Goal: Task Accomplishment & Management: Use online tool/utility

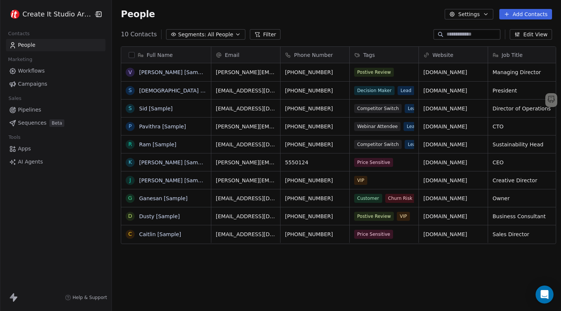
scroll to position [268, 448]
click at [39, 80] on span "Campaigns" at bounding box center [32, 84] width 29 height 8
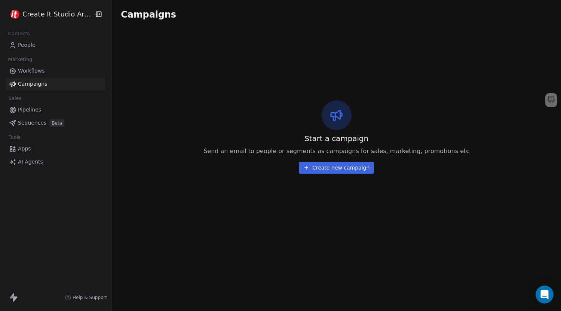
click at [31, 68] on span "Workflows" at bounding box center [31, 71] width 27 height 8
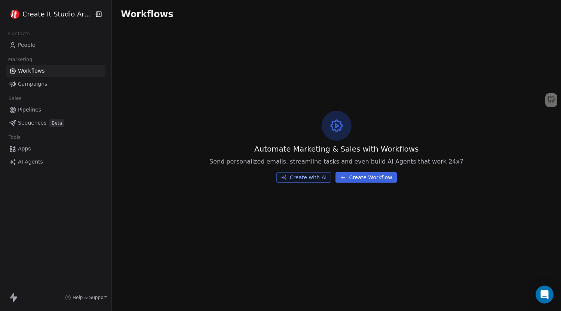
click at [355, 174] on button "Create Workflow" at bounding box center [366, 177] width 61 height 10
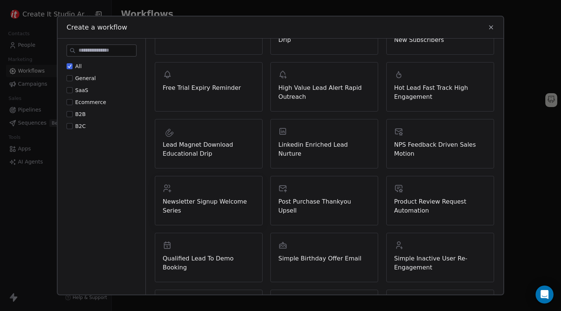
scroll to position [125, 0]
click at [206, 147] on span "Lead Magnet Download Educational Drip" at bounding box center [209, 150] width 92 height 18
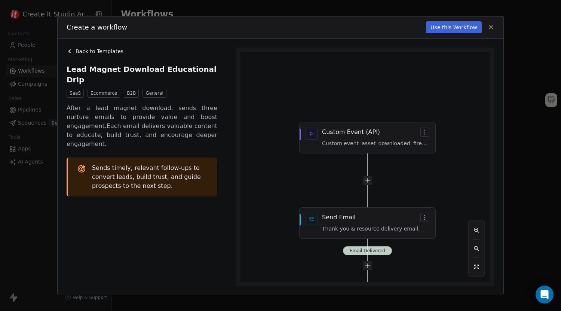
click at [457, 29] on button "Use this Workflow" at bounding box center [454, 27] width 56 height 12
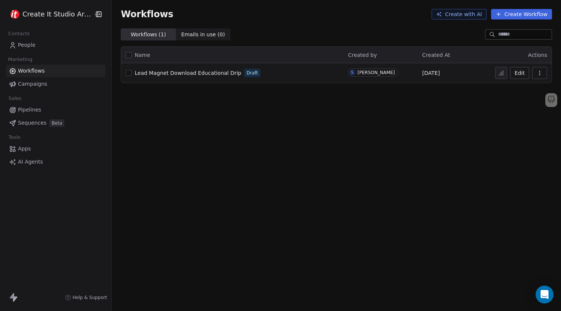
click at [40, 84] on span "Campaigns" at bounding box center [32, 84] width 29 height 8
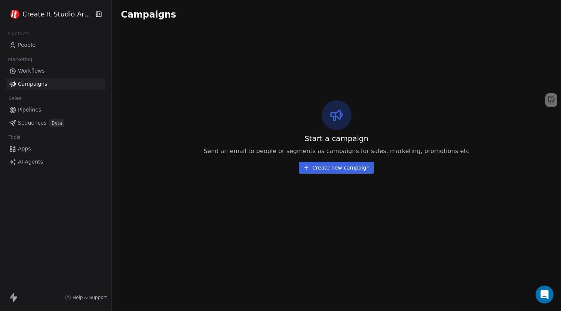
click at [328, 170] on button "Create new campaign" at bounding box center [336, 168] width 75 height 12
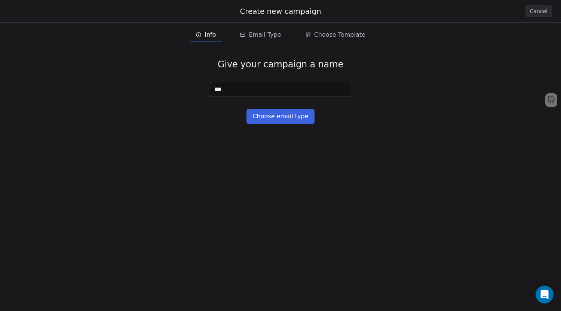
type input "****"
click at [272, 118] on button "Choose email type" at bounding box center [280, 116] width 68 height 15
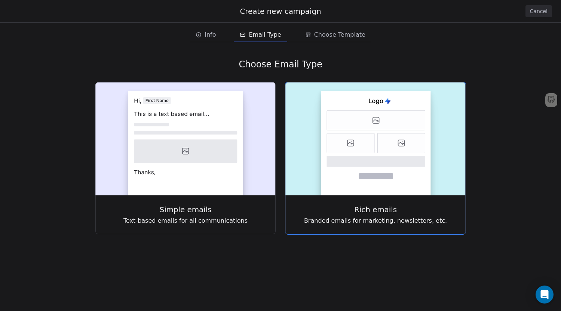
click at [334, 165] on icon at bounding box center [376, 161] width 99 height 11
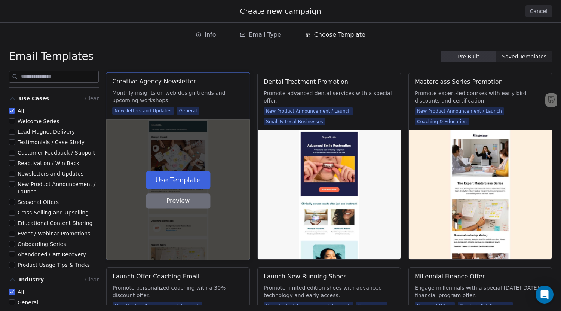
scroll to position [971, 0]
click at [200, 179] on button "Use Template" at bounding box center [178, 180] width 64 height 18
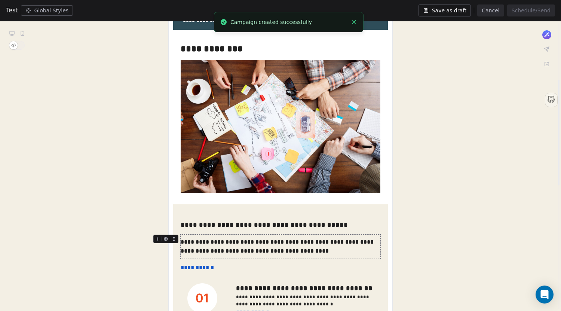
scroll to position [156, 0]
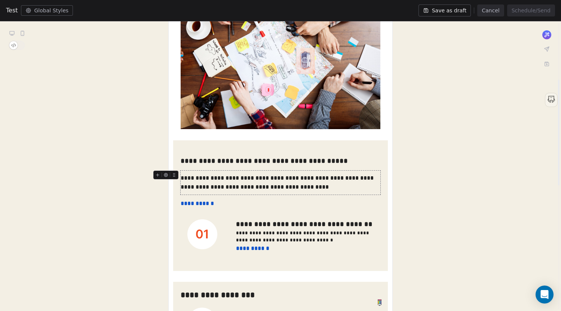
click at [244, 179] on div "**********" at bounding box center [281, 183] width 200 height 18
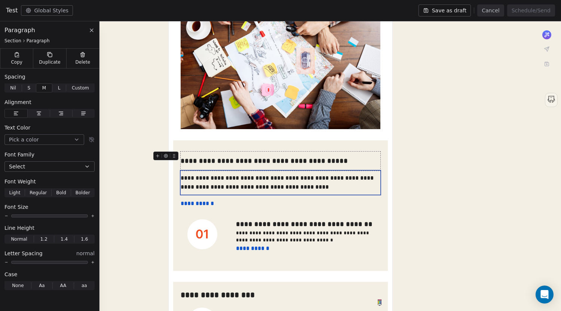
click at [229, 157] on div "**********" at bounding box center [281, 161] width 200 height 10
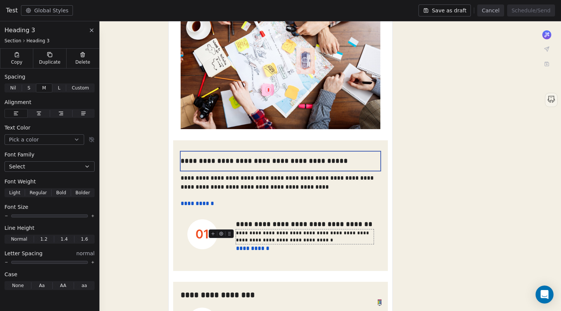
click at [251, 236] on div "**********" at bounding box center [305, 236] width 138 height 15
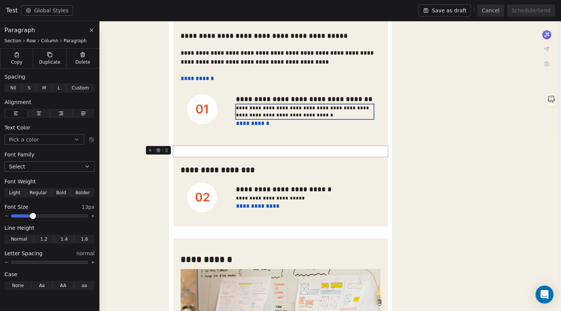
scroll to position [0, 0]
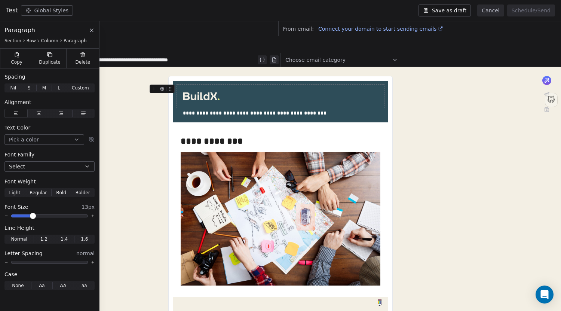
click at [337, 32] on span "Connect your domain to start sending emails" at bounding box center [377, 29] width 118 height 6
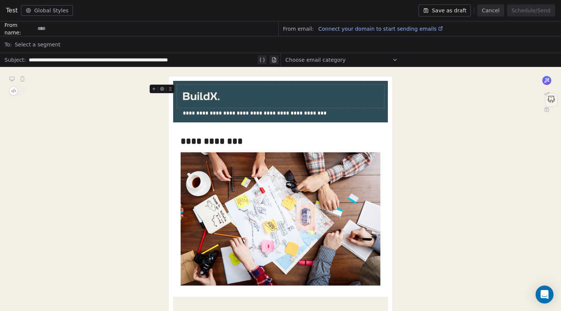
click at [490, 8] on button "Cancel" at bounding box center [490, 10] width 27 height 12
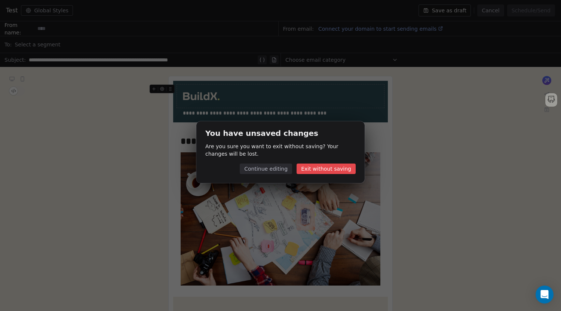
click at [332, 171] on button "Exit without saving" at bounding box center [326, 168] width 59 height 10
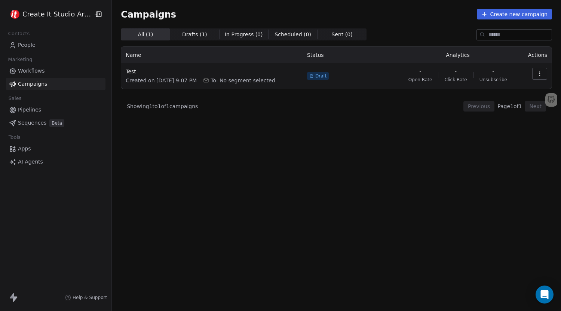
click at [31, 106] on span "Pipelines" at bounding box center [29, 110] width 23 height 8
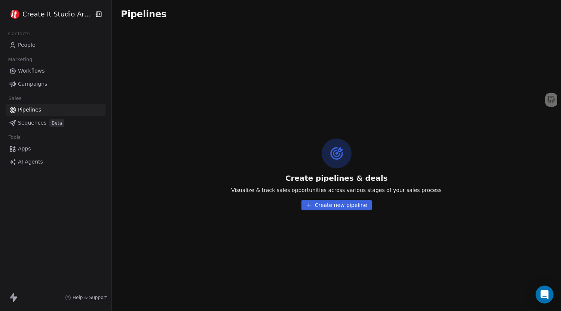
click at [39, 120] on span "Sequences" at bounding box center [32, 123] width 28 height 8
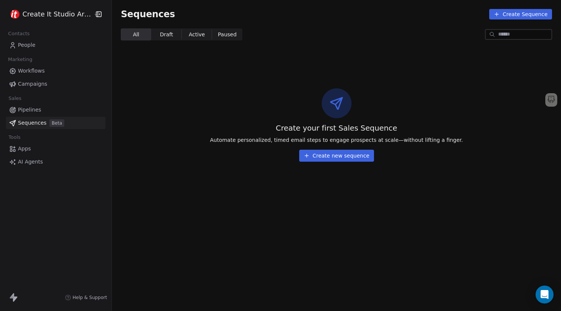
click at [307, 153] on icon at bounding box center [307, 156] width 6 height 6
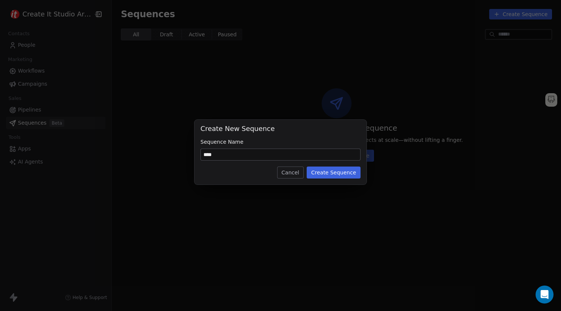
type input "****"
click at [324, 174] on button "Create Sequence" at bounding box center [334, 172] width 54 height 12
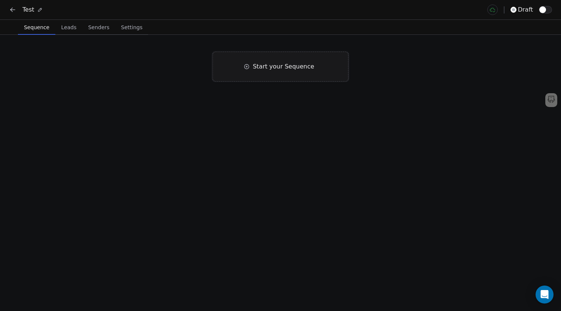
click at [297, 68] on span "Start your Sequence" at bounding box center [283, 66] width 61 height 9
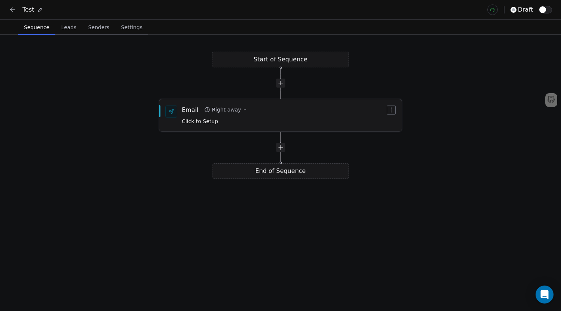
click at [257, 123] on div "Email Right away Click to Setup" at bounding box center [283, 114] width 203 height 19
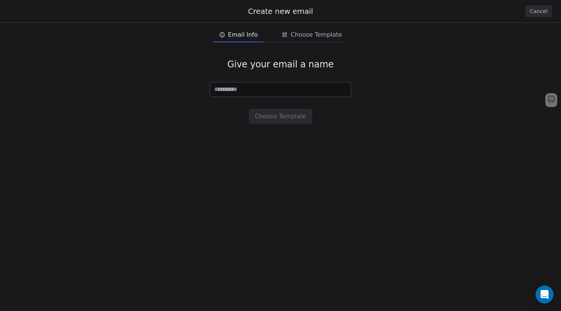
click at [535, 12] on button "Cancel" at bounding box center [539, 11] width 27 height 12
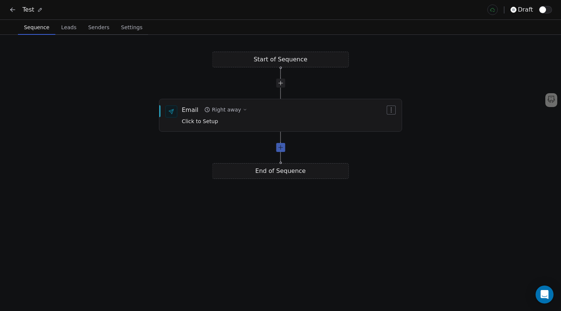
click at [282, 149] on div at bounding box center [280, 147] width 9 height 9
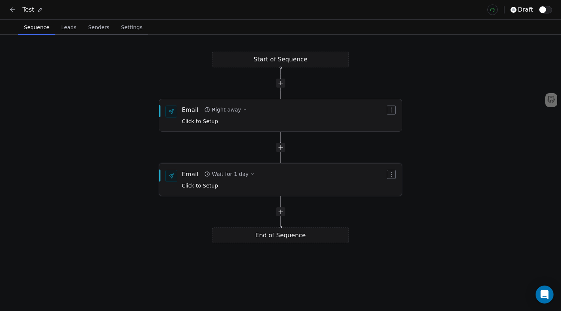
click at [392, 171] on button "button" at bounding box center [391, 174] width 9 height 9
click at [279, 147] on div at bounding box center [280, 147] width 9 height 9
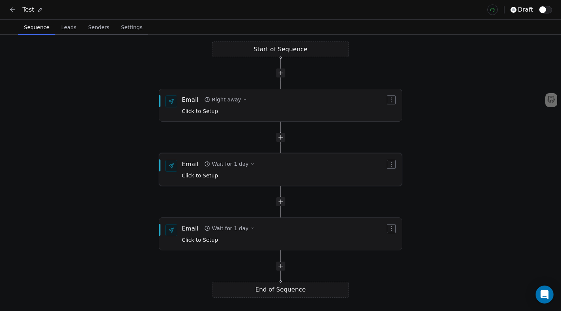
click at [229, 164] on div "Wait for 1 day" at bounding box center [230, 163] width 37 height 7
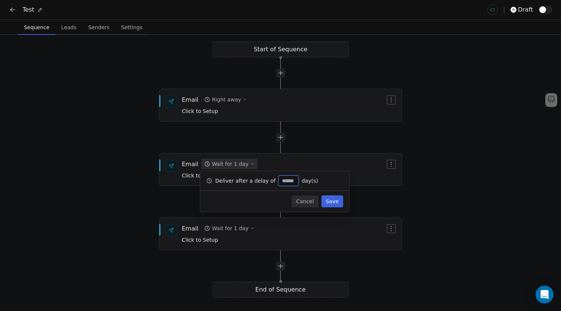
click at [154, 194] on div "Start of Sequence Email Right away Click to Setup End of Sequence Email Wait fo…" at bounding box center [280, 173] width 561 height 276
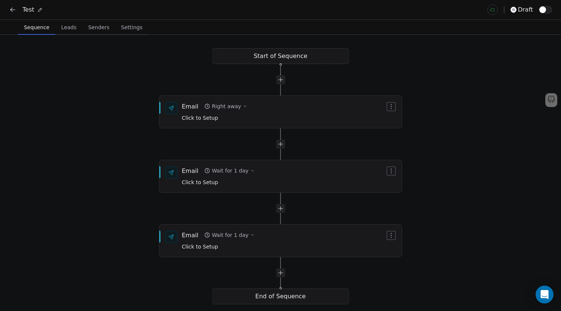
click at [86, 25] on span "Senders" at bounding box center [98, 27] width 27 height 10
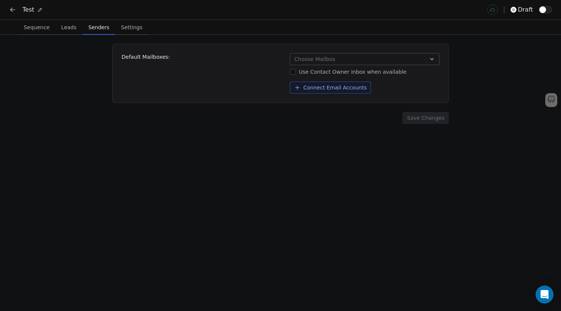
click at [71, 27] on span "Leads" at bounding box center [68, 27] width 21 height 10
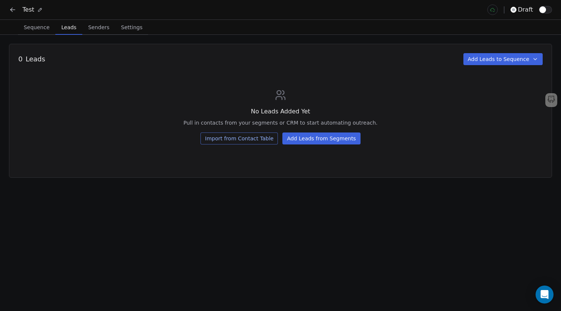
click at [13, 8] on icon at bounding box center [12, 9] width 7 height 7
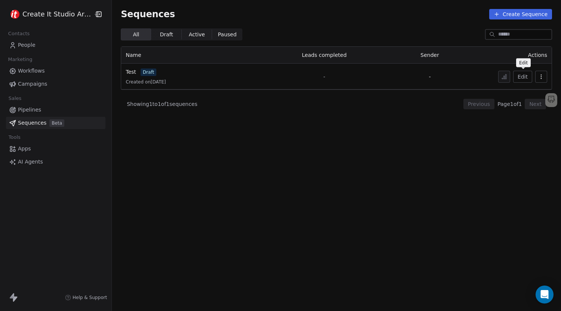
drag, startPoint x: 540, startPoint y: 78, endPoint x: 537, endPoint y: 82, distance: 4.9
click at [540, 78] on icon "button" at bounding box center [541, 77] width 6 height 6
click at [524, 119] on span "Delete" at bounding box center [525, 117] width 17 height 8
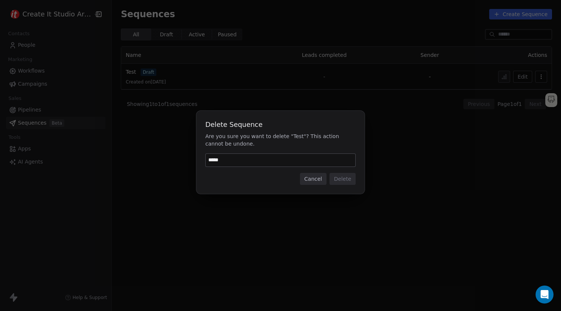
type input "******"
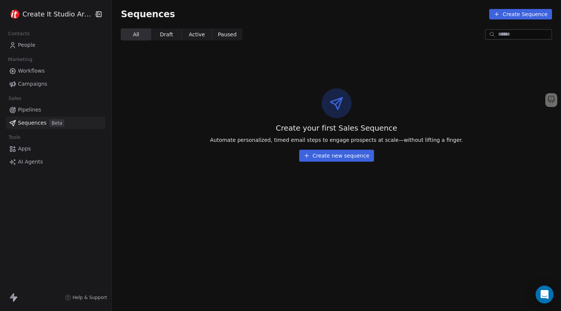
click at [38, 148] on link "Apps" at bounding box center [55, 149] width 99 height 12
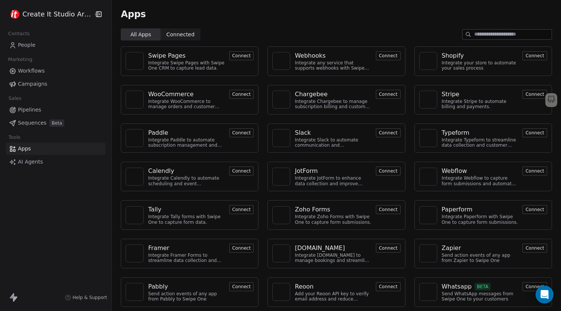
scroll to position [1, 0]
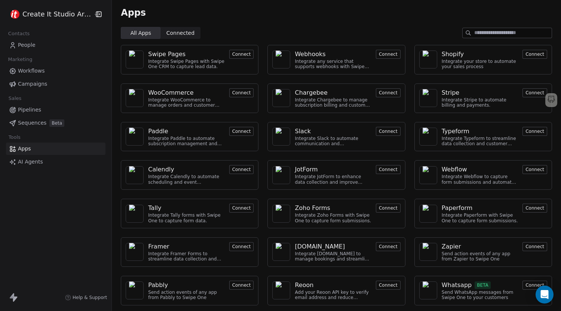
click at [186, 28] on span "Connected Connected" at bounding box center [180, 33] width 40 height 12
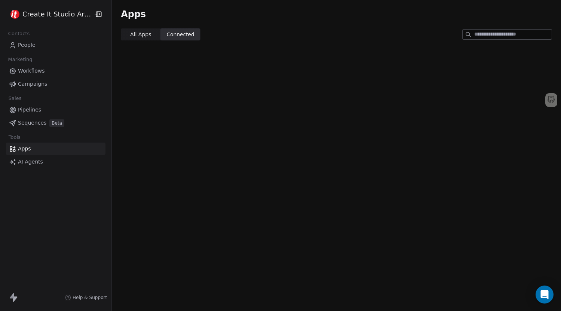
scroll to position [0, 0]
click at [140, 36] on span "All Apps" at bounding box center [140, 35] width 21 height 8
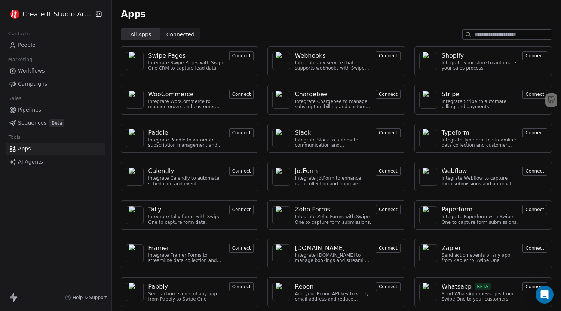
click at [29, 48] on span "People" at bounding box center [27, 45] width 18 height 8
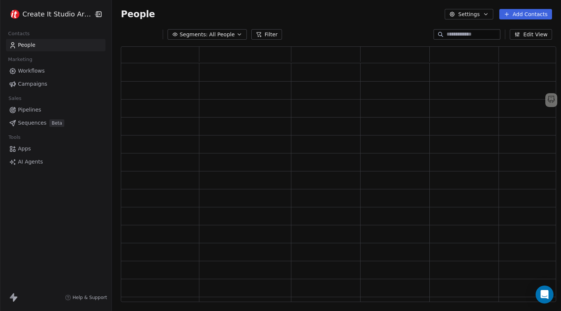
click at [25, 158] on span "AI Agents" at bounding box center [30, 162] width 25 height 8
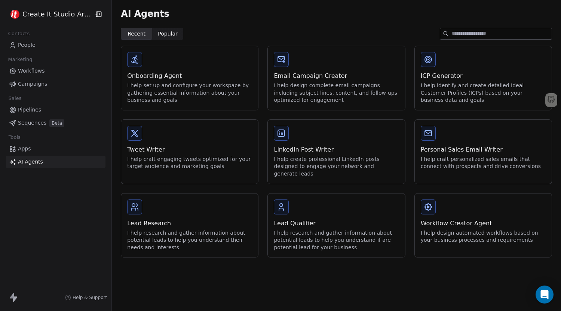
click at [29, 43] on span "People" at bounding box center [27, 45] width 18 height 8
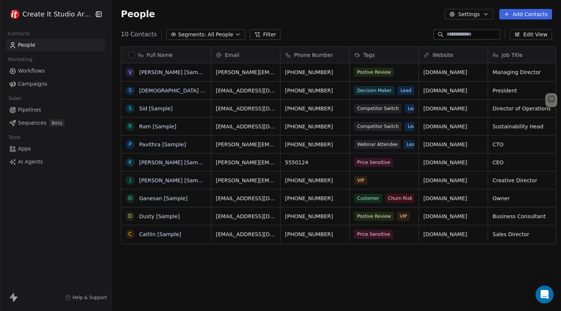
scroll to position [268, 448]
click at [483, 17] on button "Settings" at bounding box center [469, 14] width 48 height 10
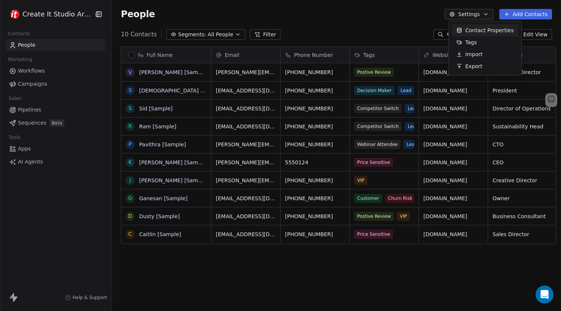
click at [483, 17] on html "Create It Studio Architects Contacts People Marketing Workflows Campaigns Sales…" at bounding box center [280, 155] width 561 height 311
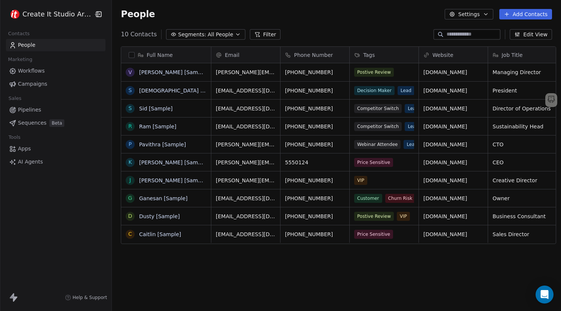
click at [509, 12] on icon at bounding box center [507, 14] width 6 height 6
click at [483, 17] on html "Create It Studio Architects Contacts People Marketing Workflows Campaigns Sales…" at bounding box center [280, 155] width 561 height 311
click at [483, 17] on button "Settings" at bounding box center [469, 14] width 48 height 10
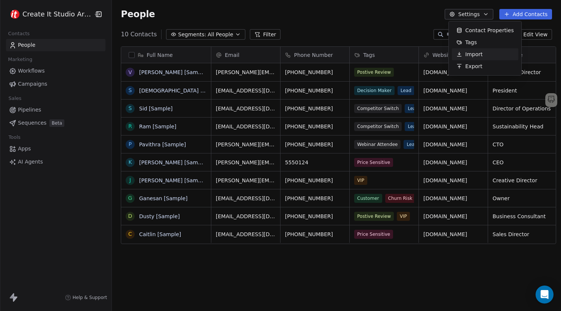
click at [465, 52] on div "Import" at bounding box center [469, 54] width 35 height 12
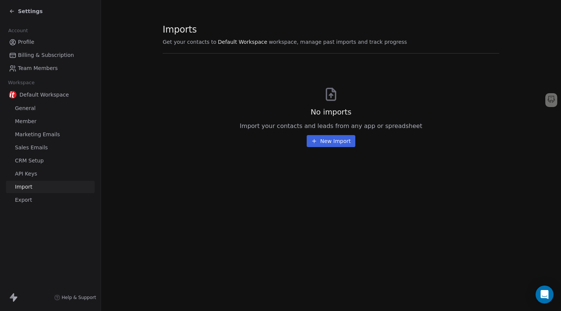
click at [33, 169] on link "API Keys" at bounding box center [50, 174] width 89 height 12
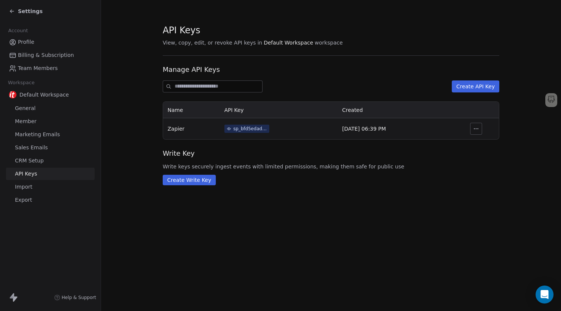
click at [36, 161] on span "CRM Setup" at bounding box center [29, 161] width 29 height 8
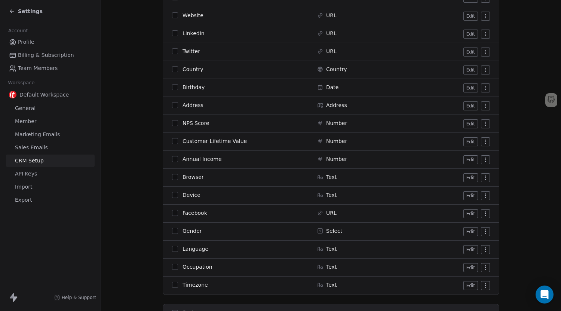
scroll to position [230, 0]
click at [48, 135] on span "Marketing Emails" at bounding box center [37, 135] width 45 height 8
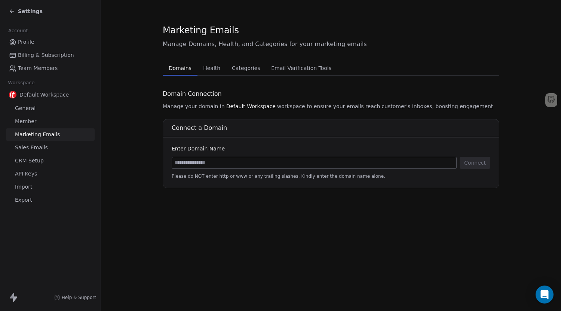
click at [24, 43] on span "Profile" at bounding box center [26, 42] width 16 height 8
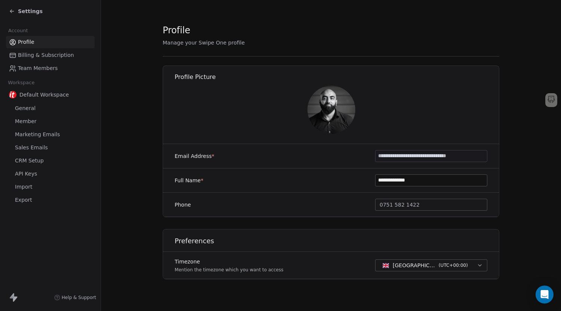
click at [11, 12] on icon at bounding box center [12, 11] width 6 height 6
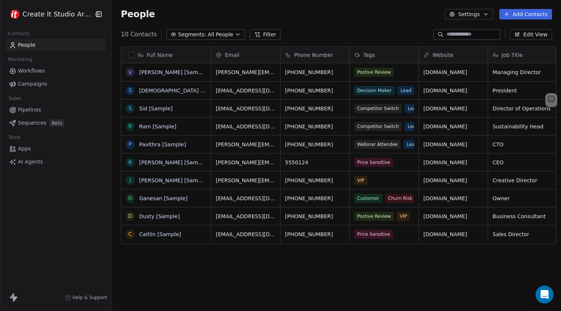
scroll to position [268, 448]
click at [24, 148] on span "Apps" at bounding box center [24, 149] width 13 height 8
